Goal: Browse casually: Explore the website without a specific task or goal

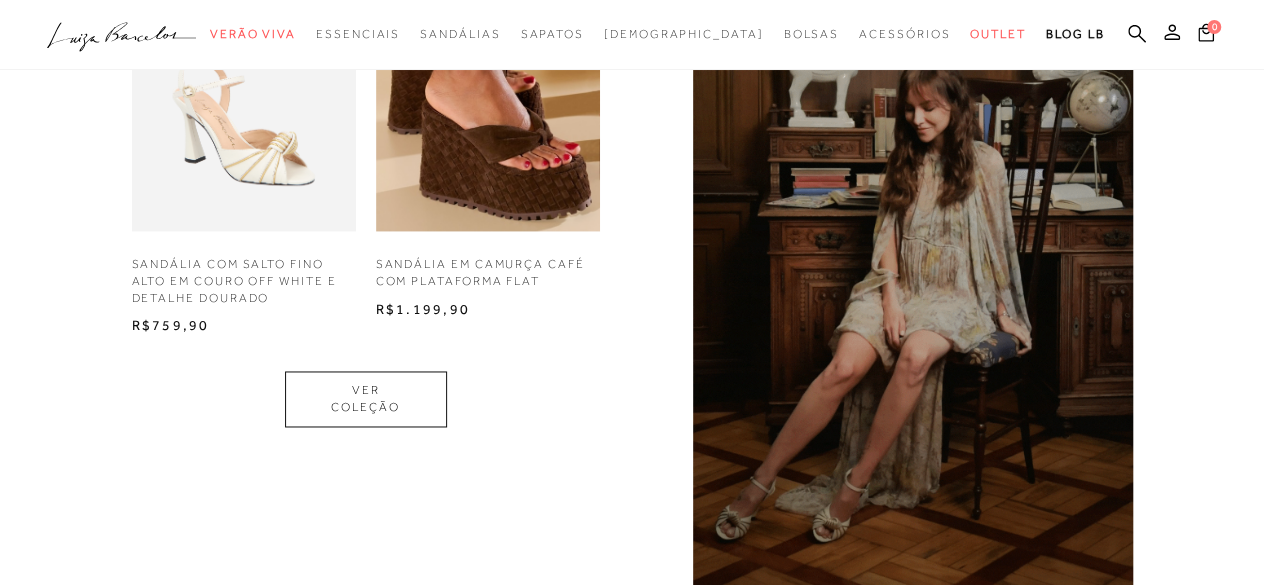
scroll to position [1408, 0]
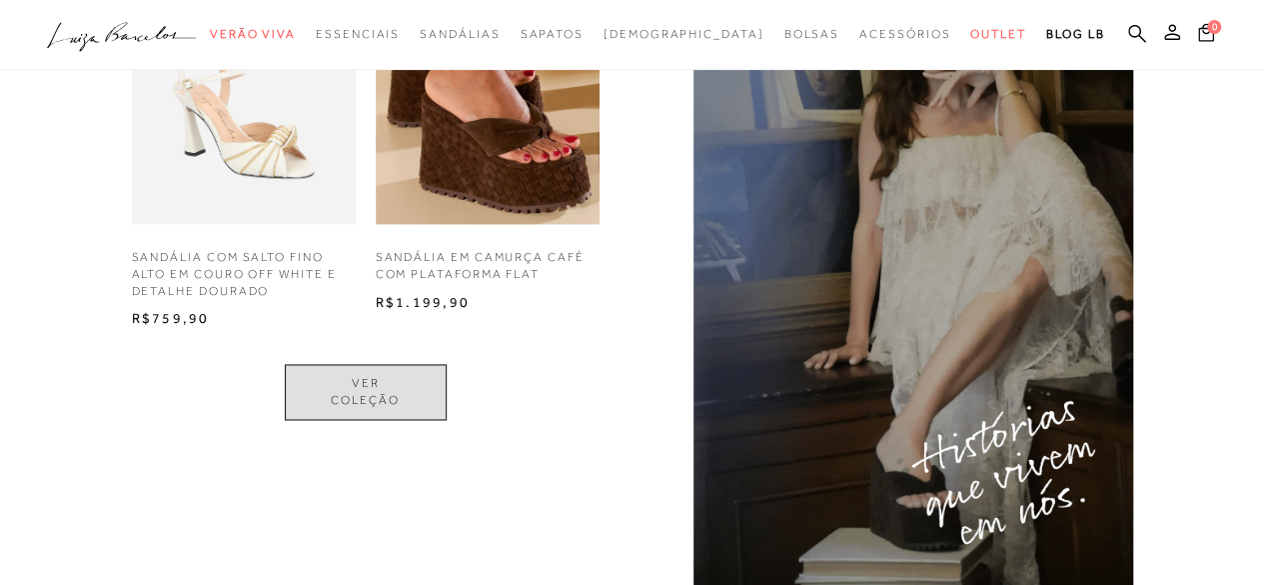
click at [370, 403] on link "VER COLEÇÃO" at bounding box center [366, 392] width 162 height 56
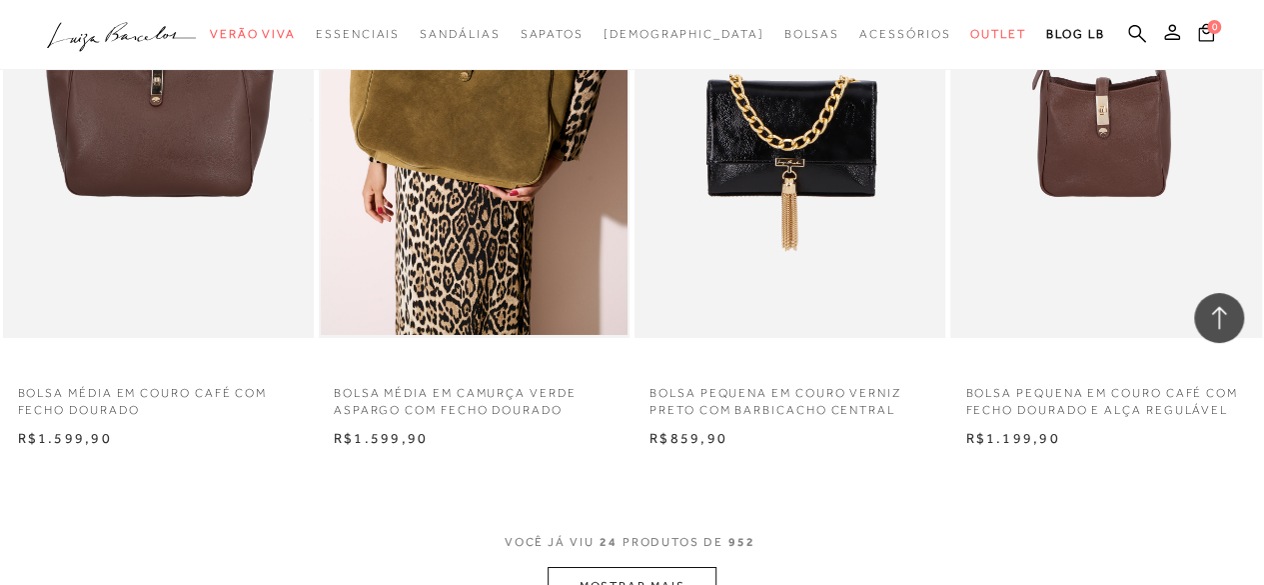
scroll to position [3308, 0]
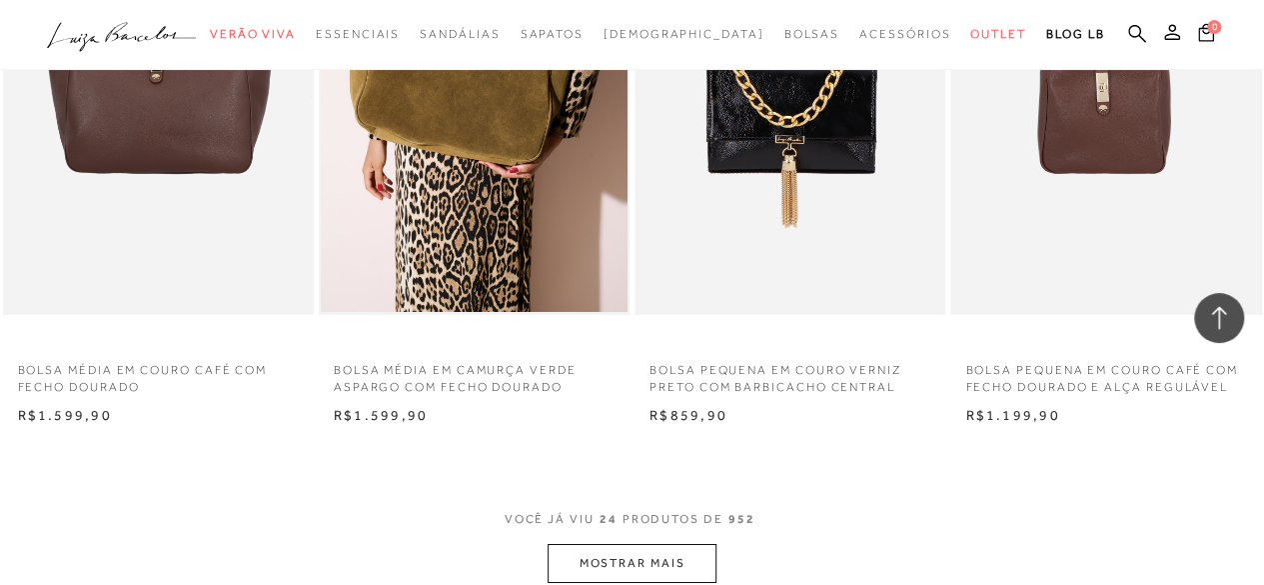
click at [655, 563] on button "MOSTRAR MAIS" at bounding box center [632, 563] width 168 height 39
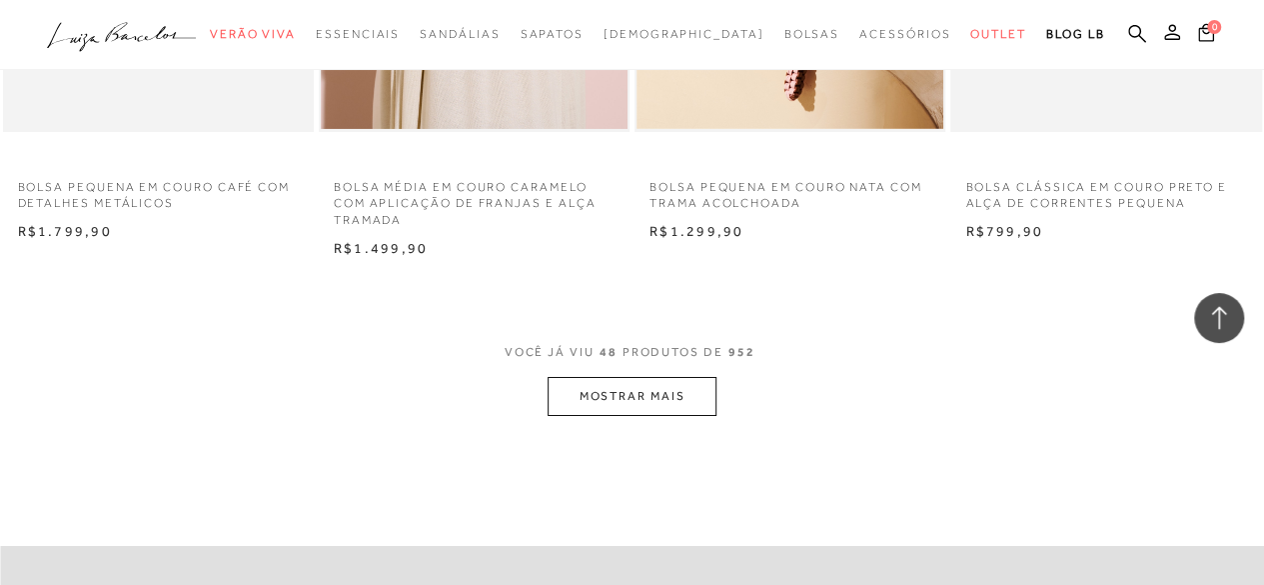
scroll to position [7166, 0]
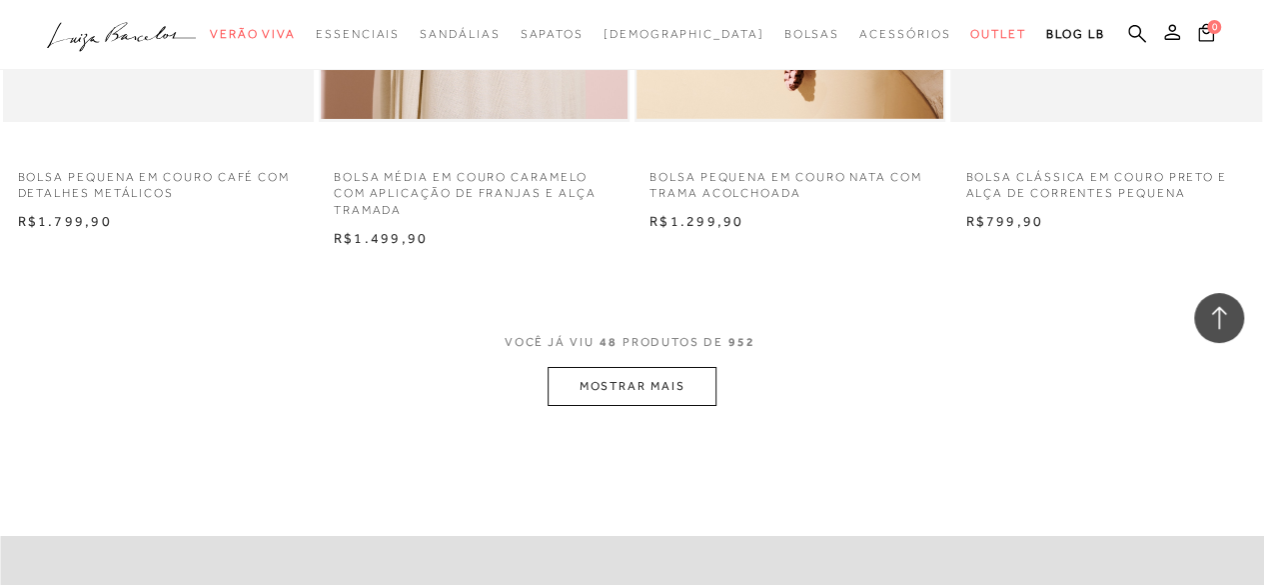
click at [666, 399] on button "MOSTRAR MAIS" at bounding box center [632, 386] width 168 height 39
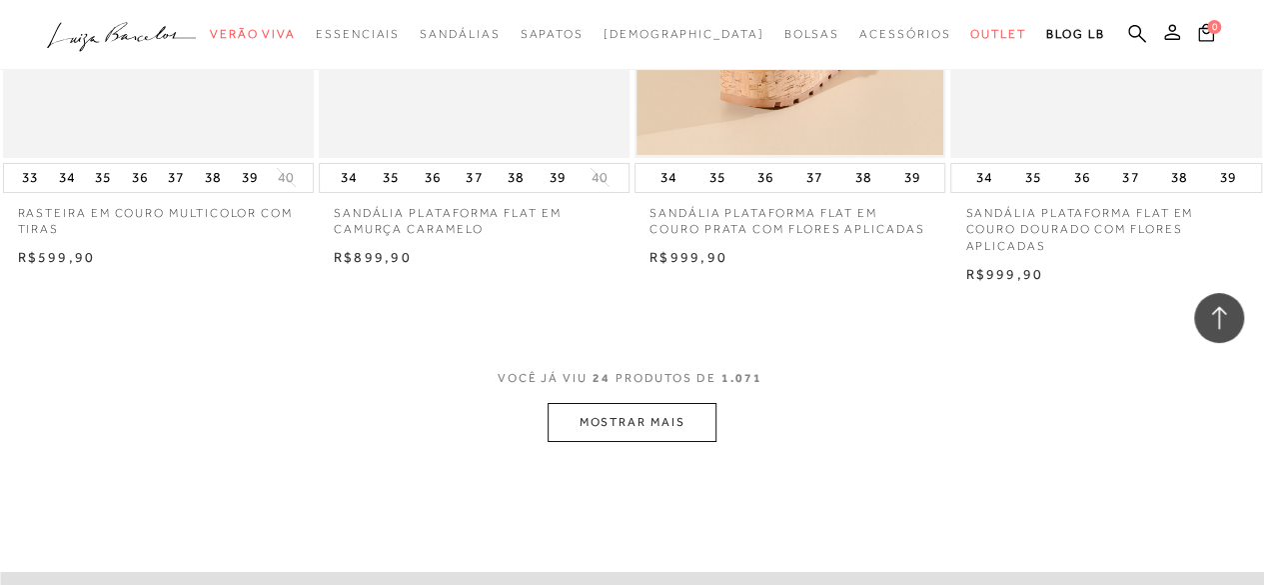
scroll to position [3467, 0]
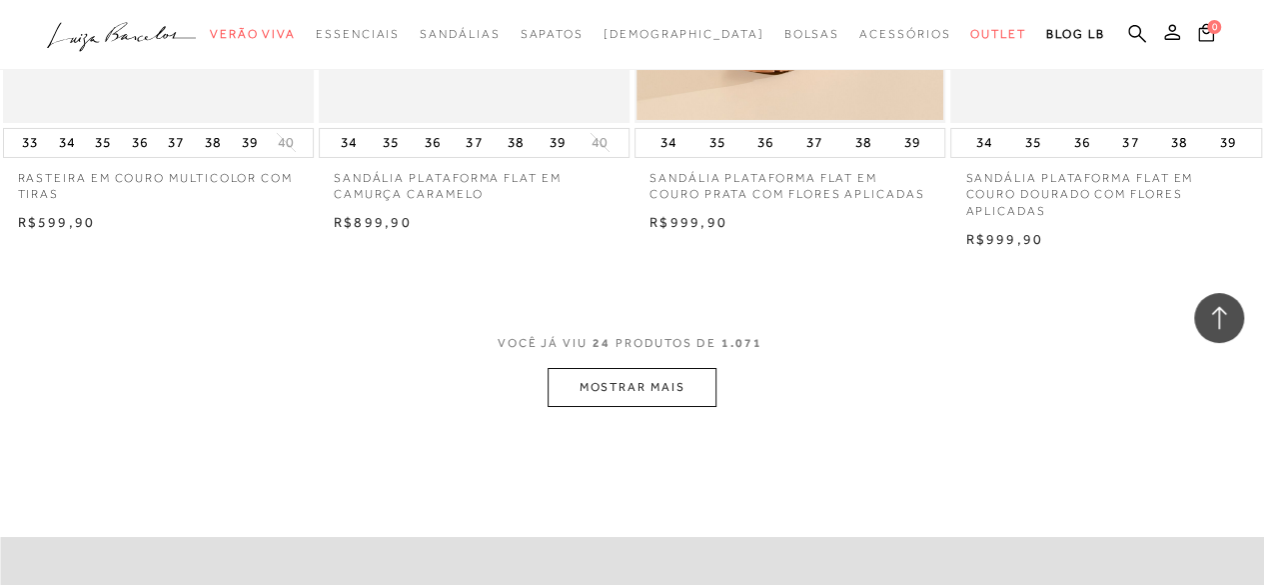
click at [645, 379] on button "MOSTRAR MAIS" at bounding box center [632, 387] width 168 height 39
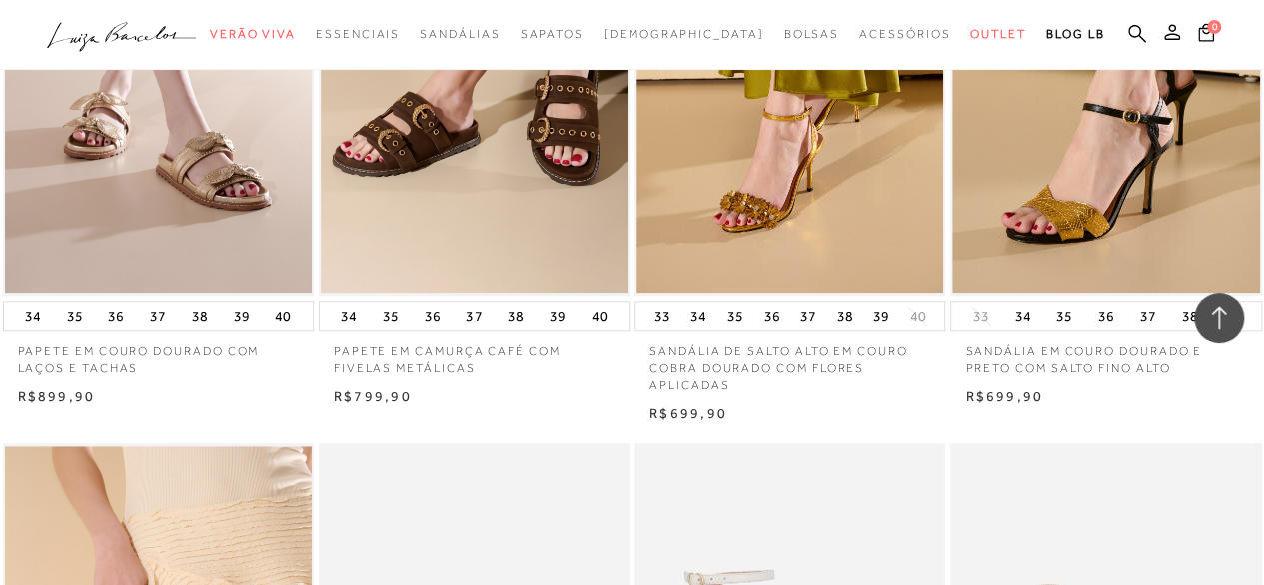
scroll to position [4542, 0]
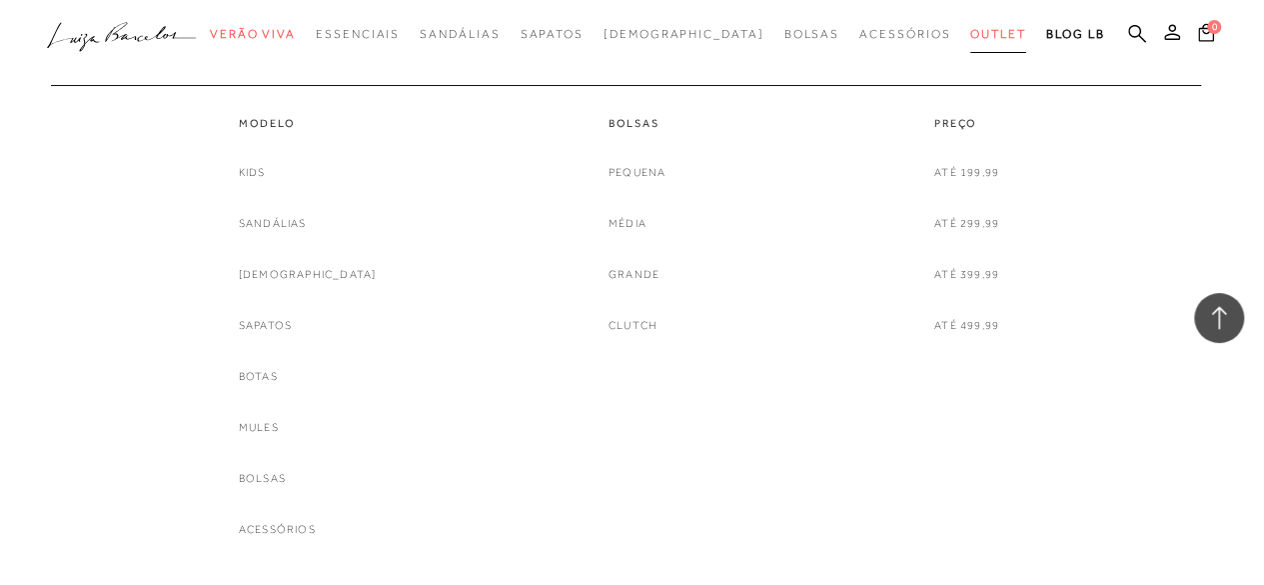
click at [971, 37] on span "Outlet" at bounding box center [999, 34] width 56 height 14
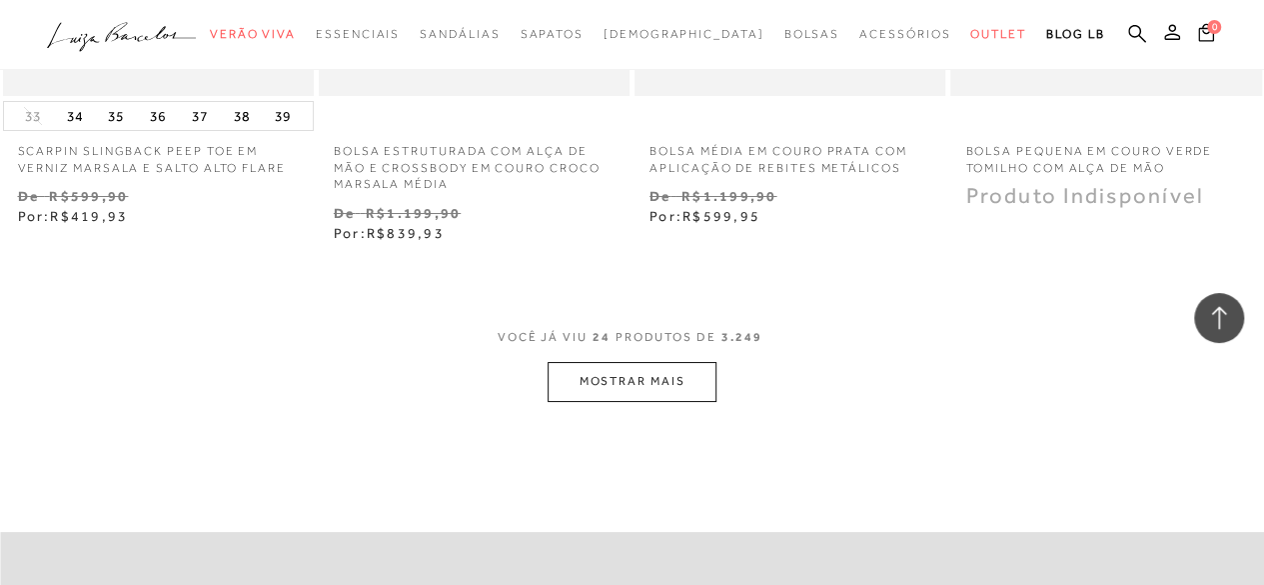
scroll to position [3660, 0]
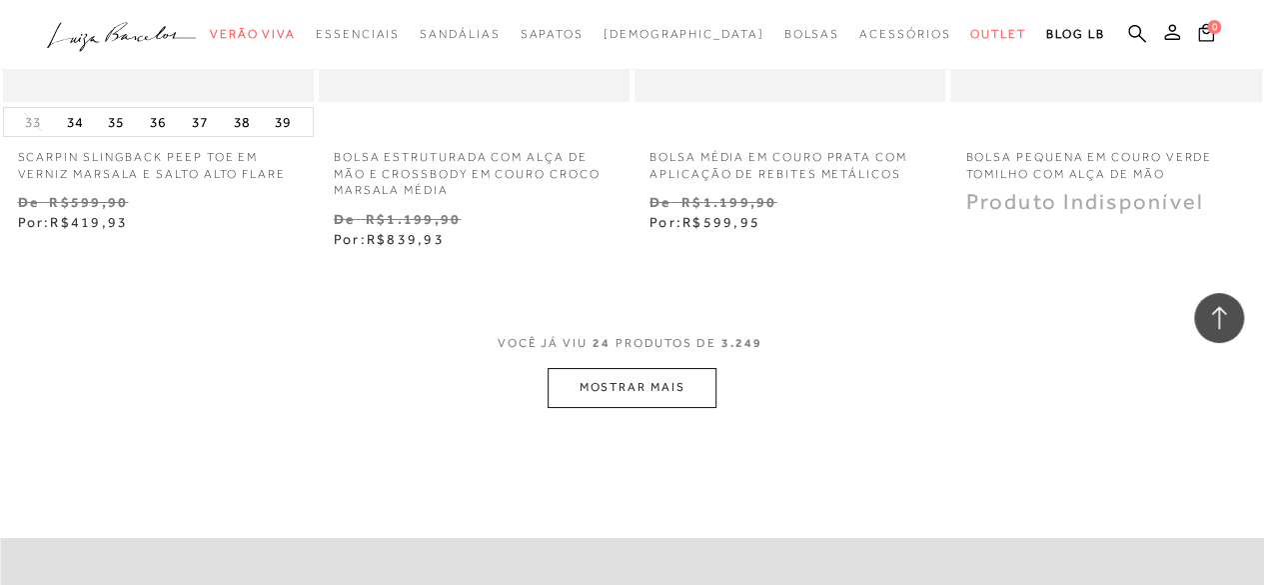
click at [657, 378] on button "MOSTRAR MAIS" at bounding box center [632, 387] width 168 height 39
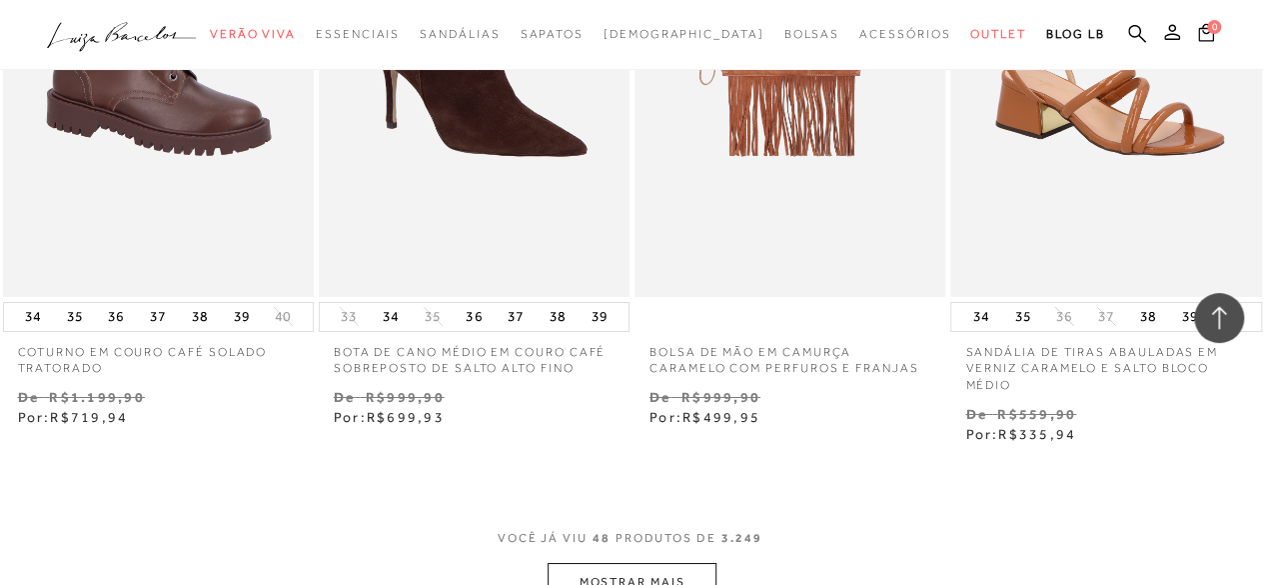
scroll to position [7306, 0]
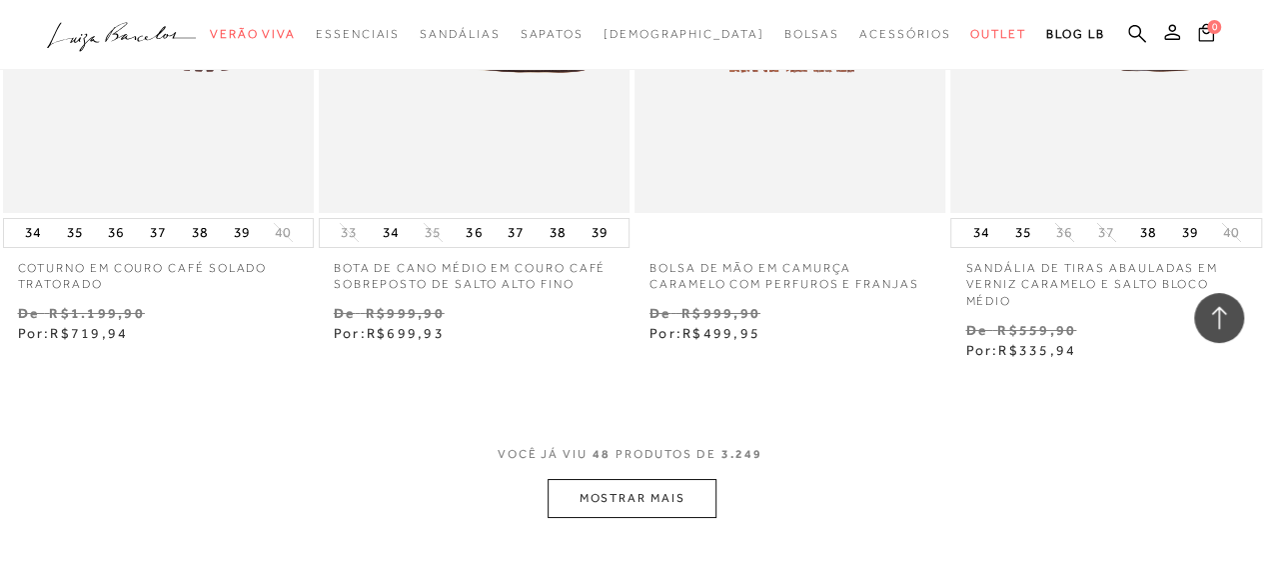
click at [678, 484] on button "MOSTRAR MAIS" at bounding box center [632, 498] width 168 height 39
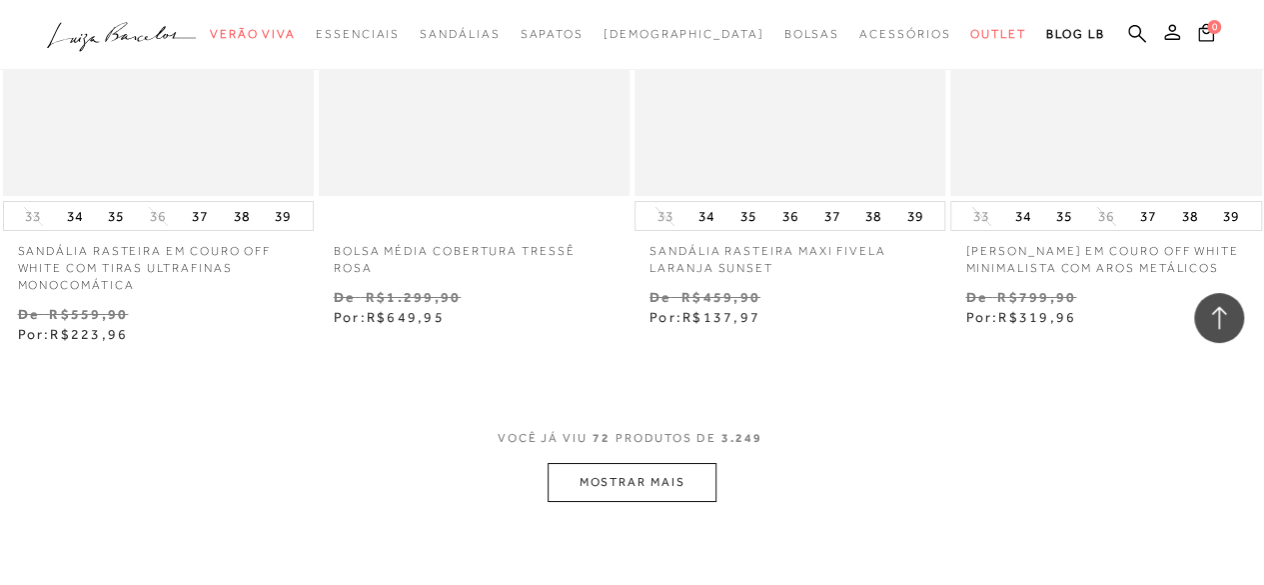
scroll to position [11080, 0]
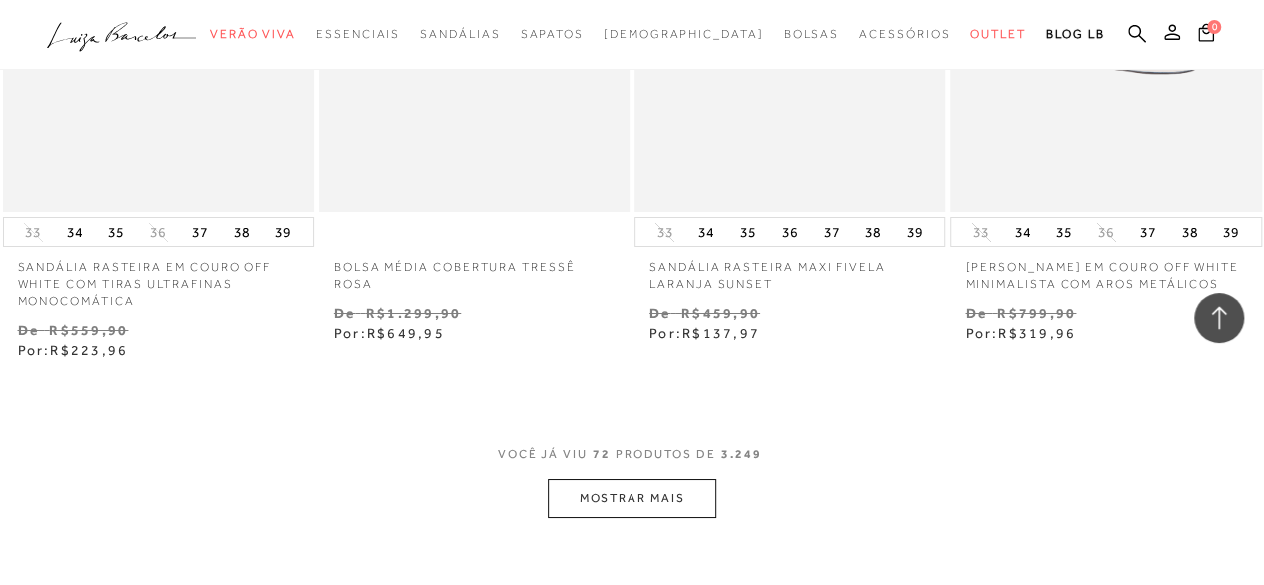
click at [699, 479] on button "MOSTRAR MAIS" at bounding box center [632, 498] width 168 height 39
